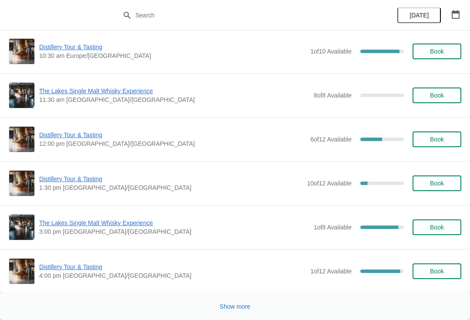
scroll to position [1776, 0]
click at [233, 308] on span "Show more" at bounding box center [235, 306] width 31 height 7
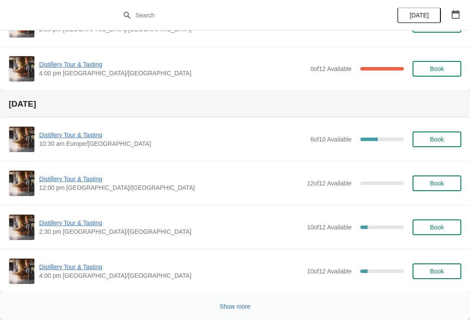
scroll to position [3616, 0]
click at [456, 14] on icon "button" at bounding box center [456, 14] width 9 height 9
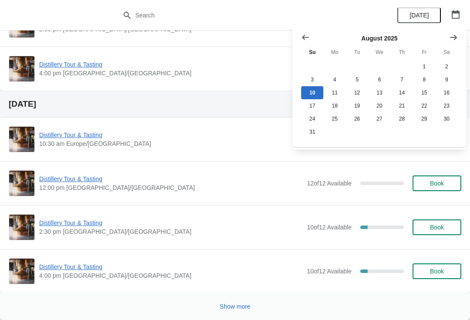
click at [450, 37] on icon "Show next month, September 2025" at bounding box center [453, 37] width 9 height 9
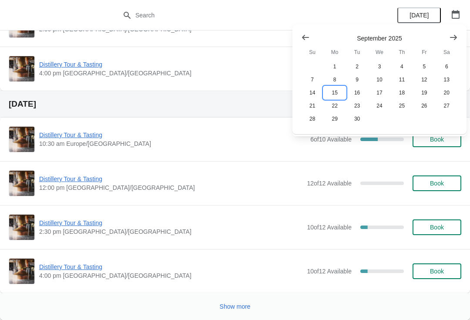
click at [326, 91] on button "15" at bounding box center [335, 92] width 22 height 13
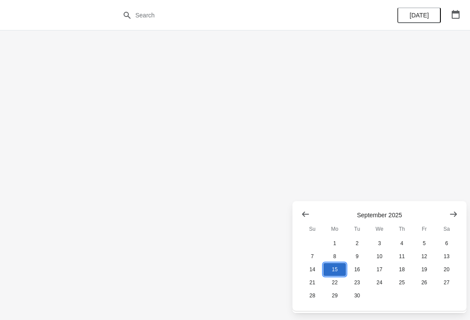
scroll to position [0, 0]
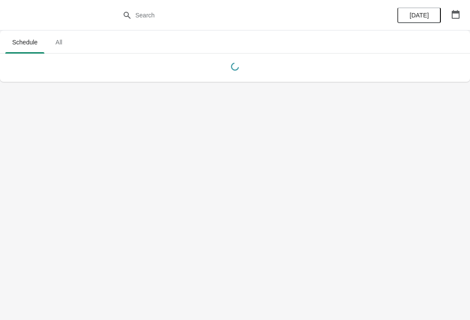
click at [459, 13] on icon "button" at bounding box center [456, 14] width 9 height 9
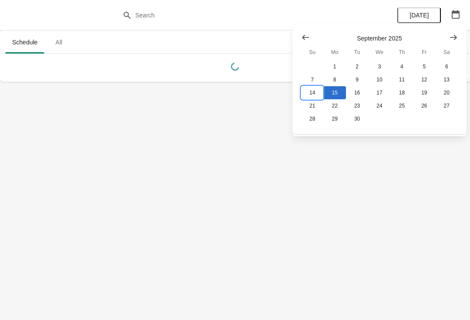
click at [315, 91] on button "14" at bounding box center [312, 92] width 22 height 13
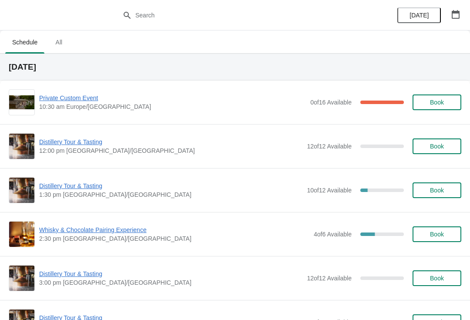
click at [78, 101] on span "Private Custom Event" at bounding box center [172, 98] width 267 height 9
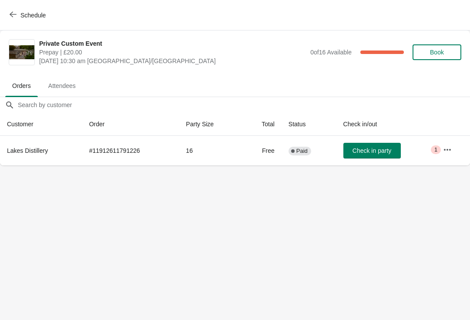
click at [21, 22] on button "Schedule" at bounding box center [28, 15] width 48 height 16
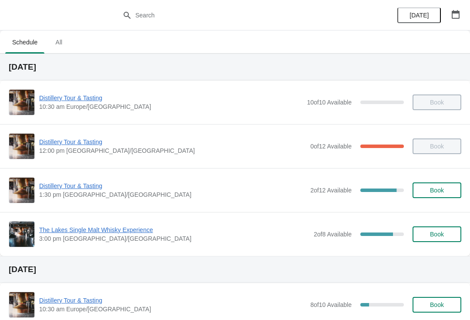
click at [78, 186] on span "Distillery Tour & Tasting" at bounding box center [172, 186] width 267 height 9
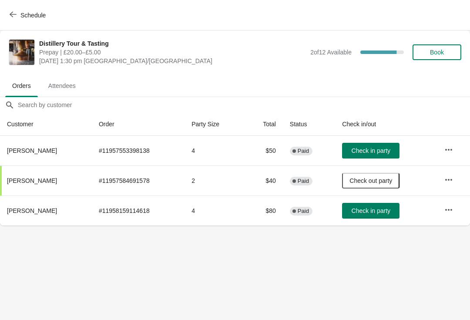
click at [382, 216] on button "Check in party" at bounding box center [370, 211] width 57 height 16
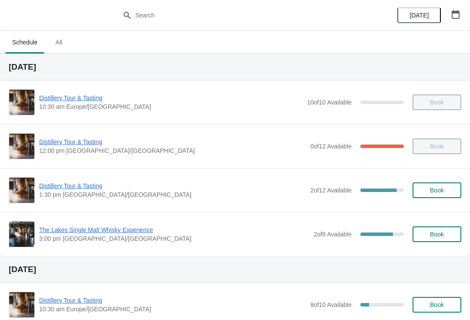
click at [65, 189] on span "Distillery Tour & Tasting" at bounding box center [172, 186] width 267 height 9
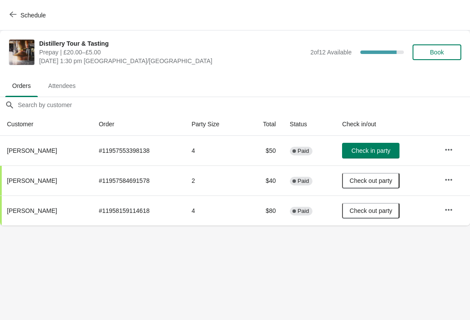
click at [368, 154] on span "Check in party" at bounding box center [371, 150] width 39 height 7
